Goal: Navigation & Orientation: Find specific page/section

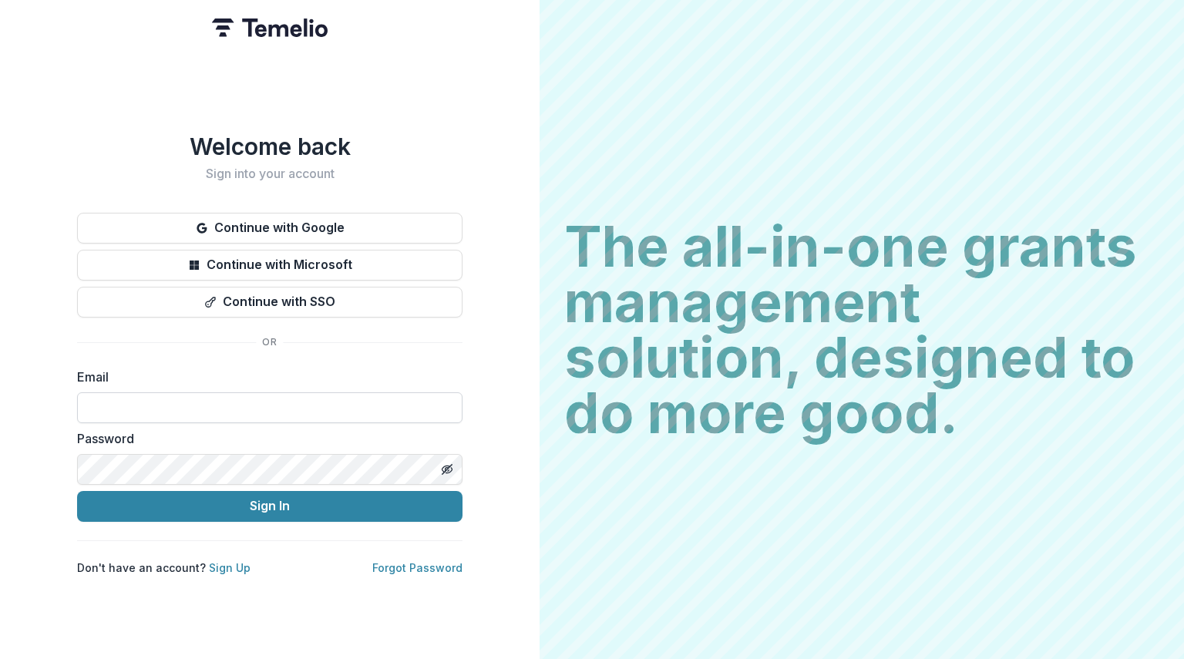
click at [151, 399] on input at bounding box center [269, 407] width 385 height 31
type input "**********"
click at [77, 491] on button "Sign In" at bounding box center [269, 506] width 385 height 31
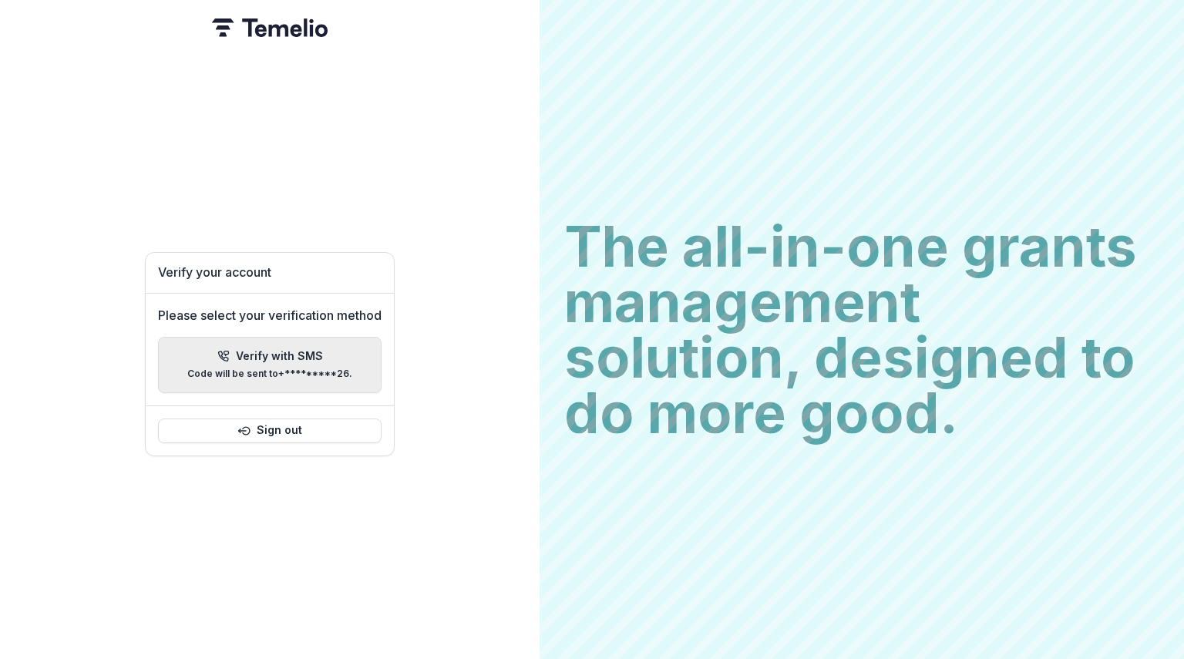
click at [301, 350] on p "Verify with SMS" at bounding box center [279, 356] width 87 height 13
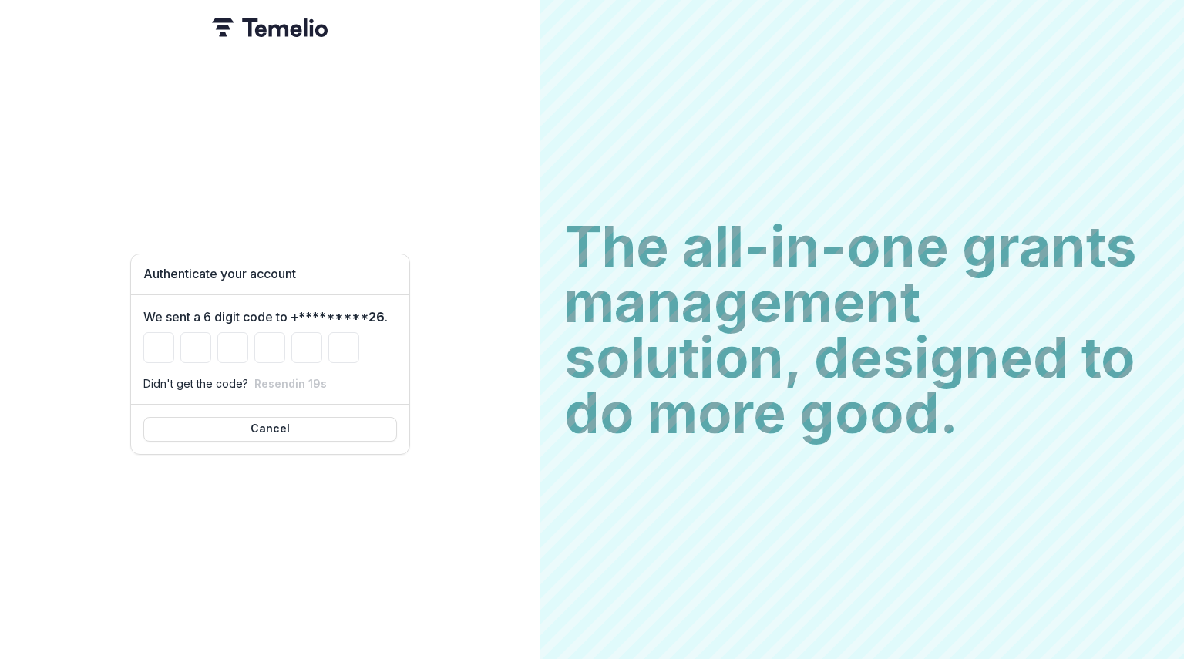
type input "*"
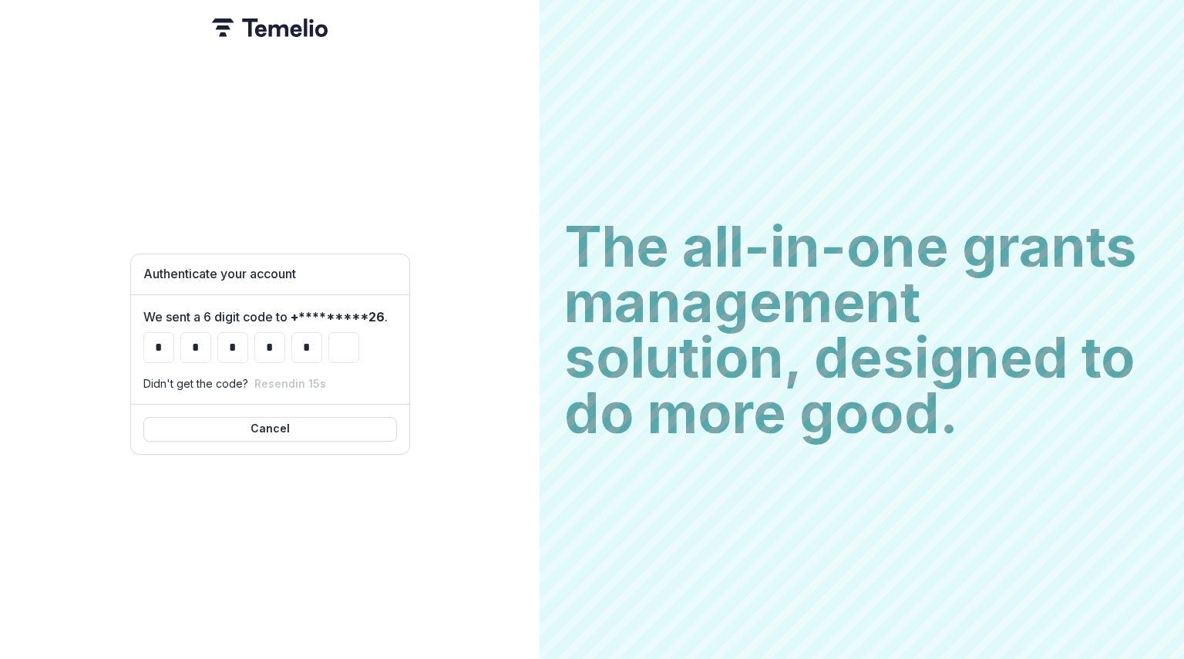
type input "*"
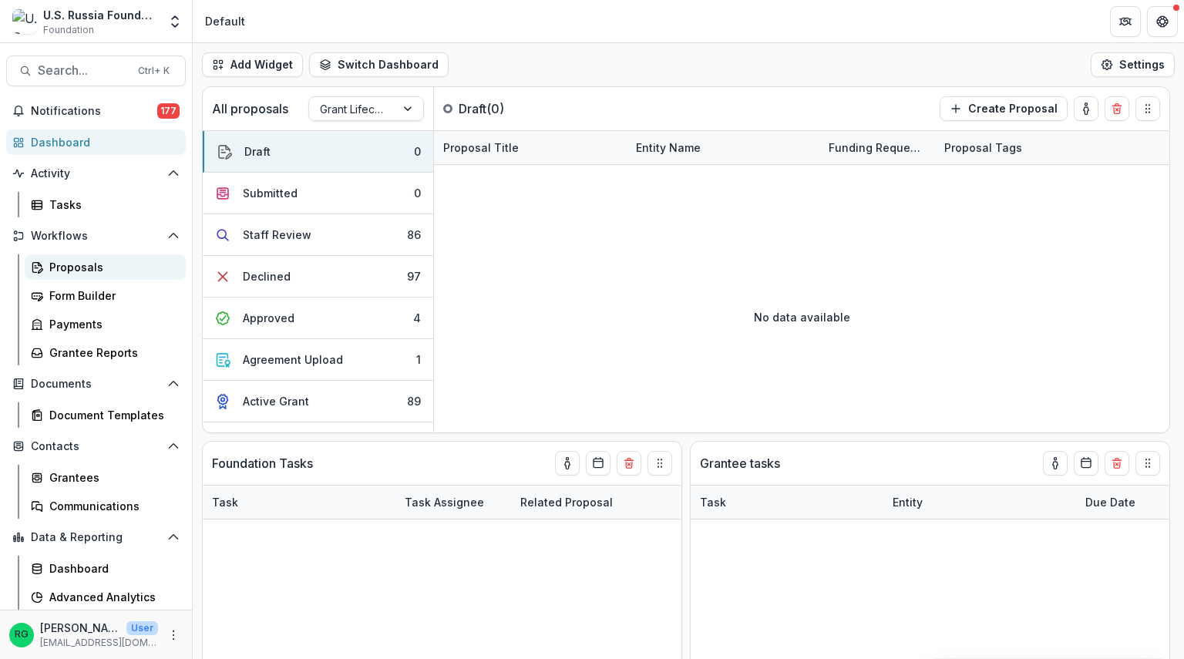
click at [82, 262] on div "Proposals" at bounding box center [111, 267] width 124 height 16
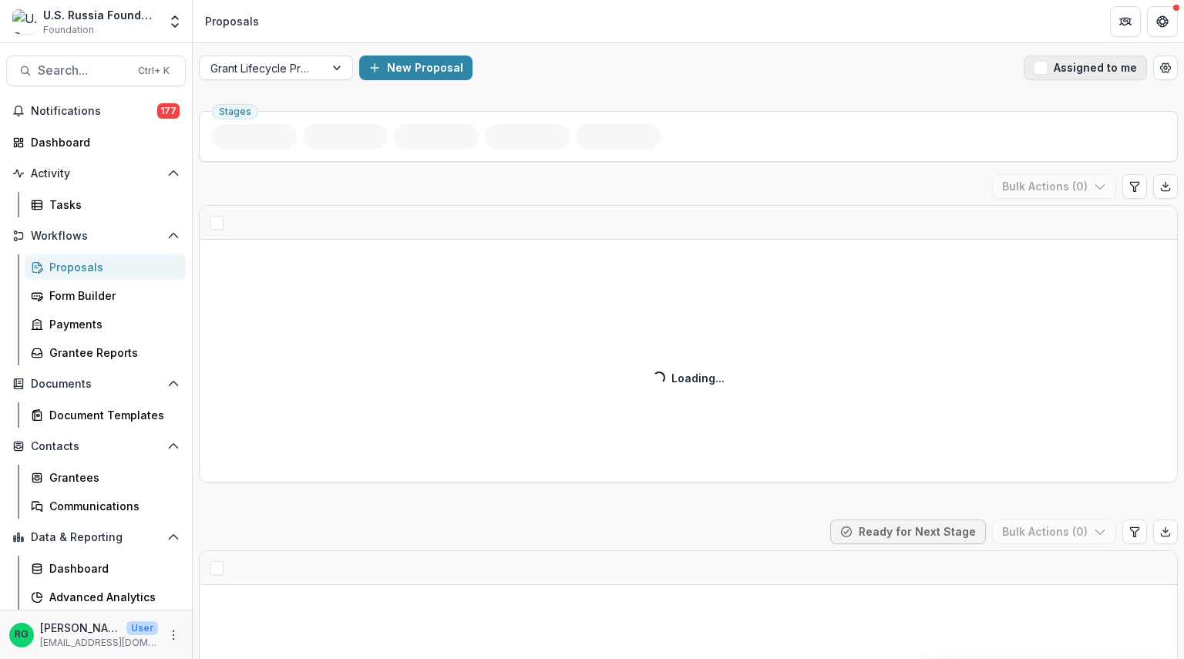
click at [1045, 68] on span "button" at bounding box center [1041, 68] width 14 height 14
